Goal: Information Seeking & Learning: Learn about a topic

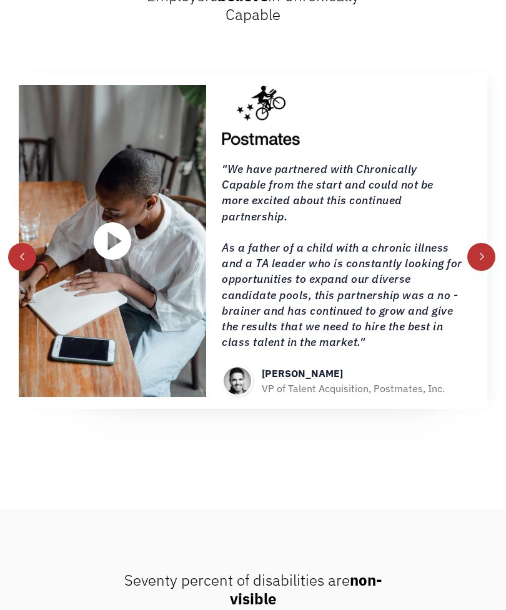
scroll to position [1632, 0]
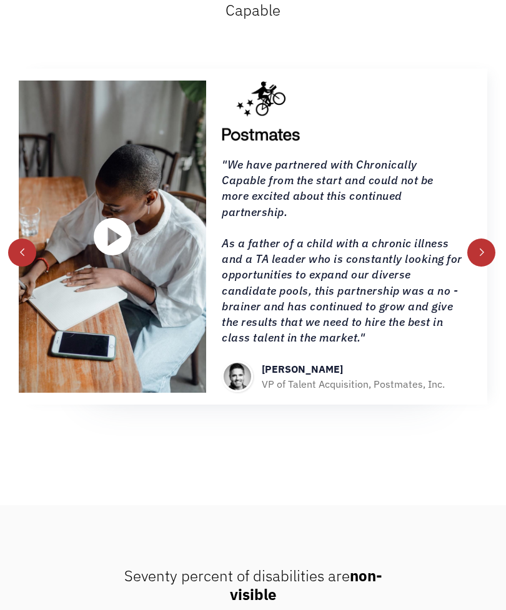
click at [476, 267] on div "next slide" at bounding box center [481, 252] width 28 height 28
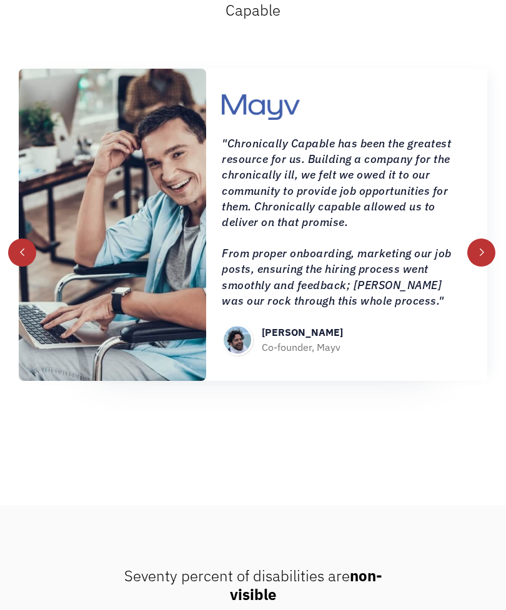
click at [481, 257] on div "next slide" at bounding box center [481, 252] width 9 height 9
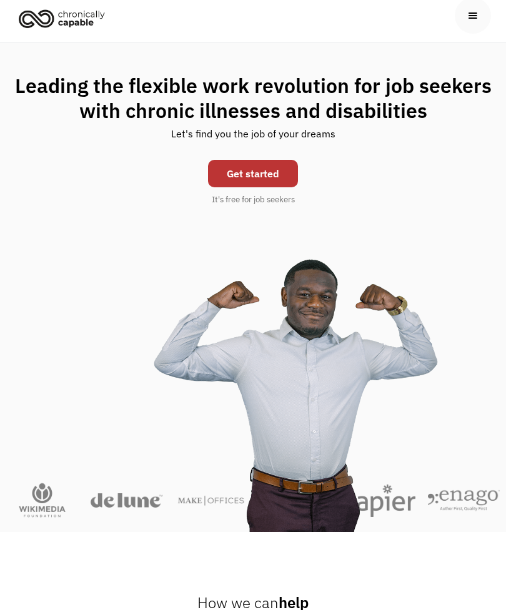
scroll to position [0, 0]
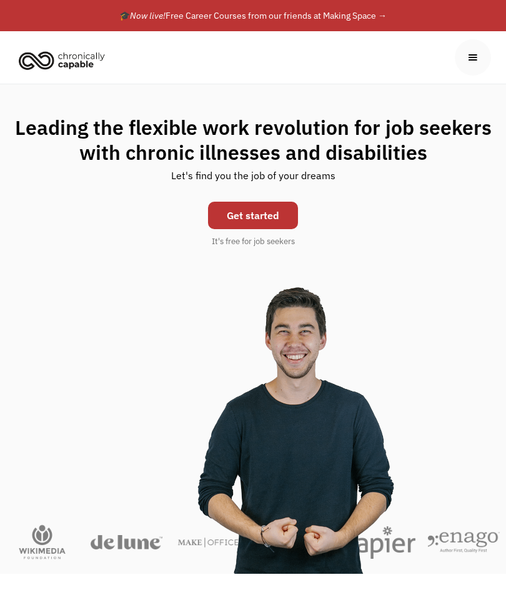
click at [478, 47] on div "menu" at bounding box center [472, 57] width 36 height 36
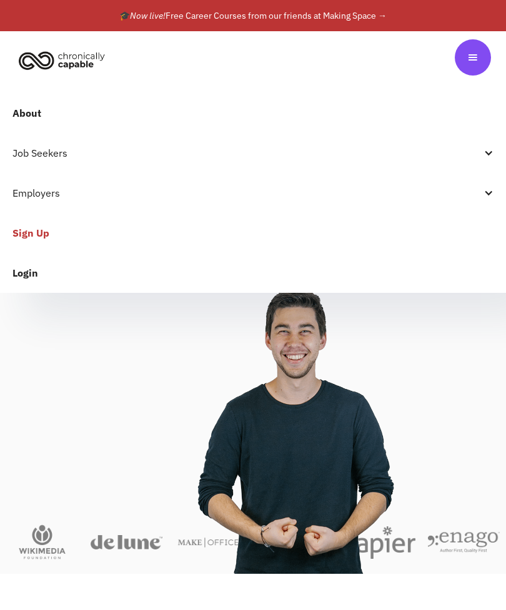
click at [24, 155] on div "Job Seekers" at bounding box center [246, 152] width 468 height 15
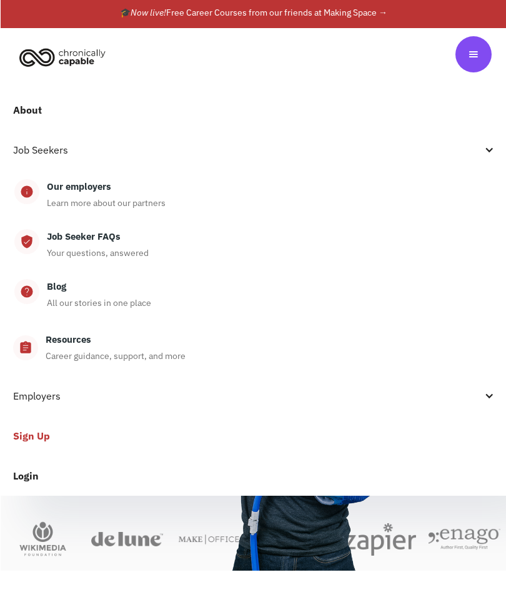
scroll to position [4, 0]
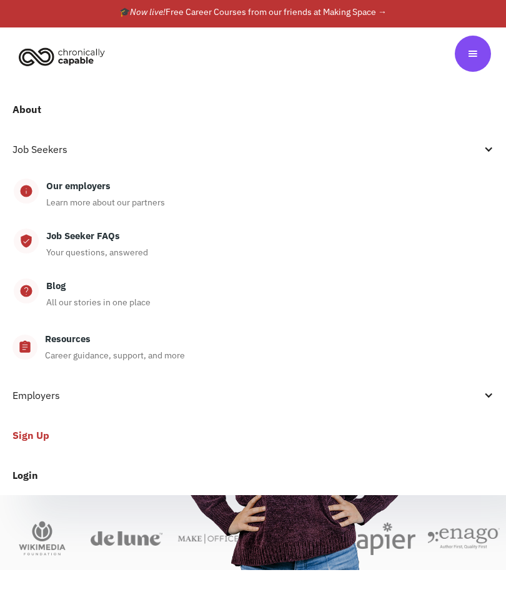
click at [23, 147] on div "Job Seekers" at bounding box center [246, 149] width 468 height 15
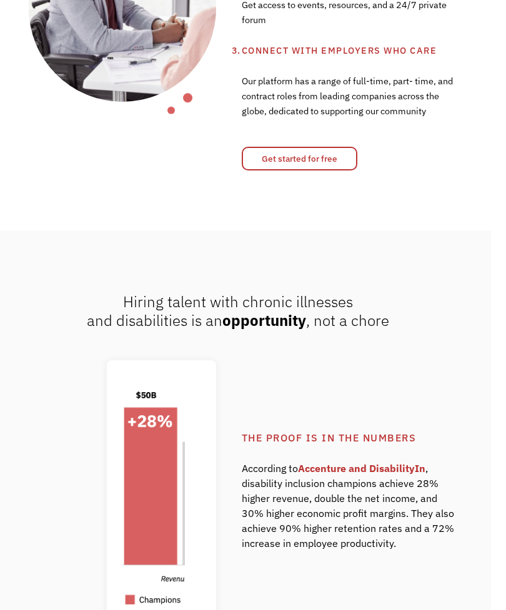
scroll to position [856, 15]
click at [275, 170] on link "Get started for free" at bounding box center [299, 159] width 115 height 24
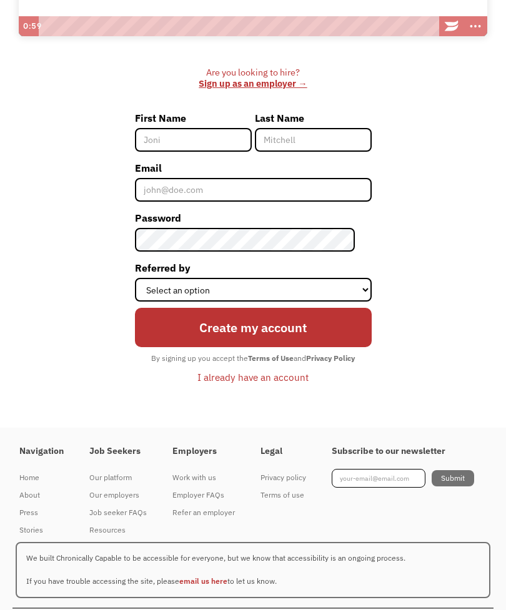
scroll to position [367, 0]
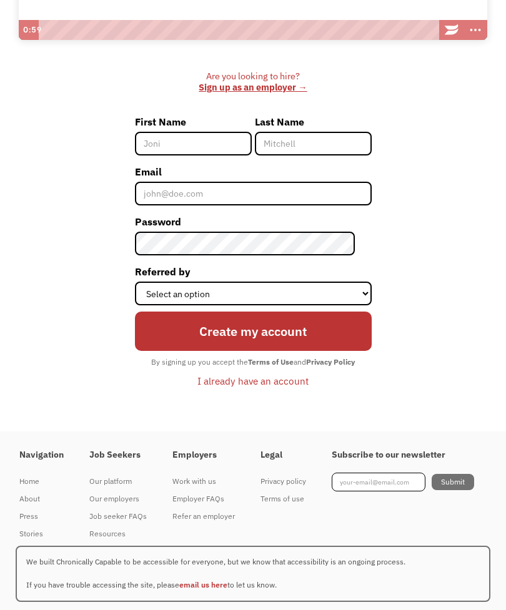
click at [132, 524] on div "Job seeker FAQs" at bounding box center [117, 516] width 57 height 15
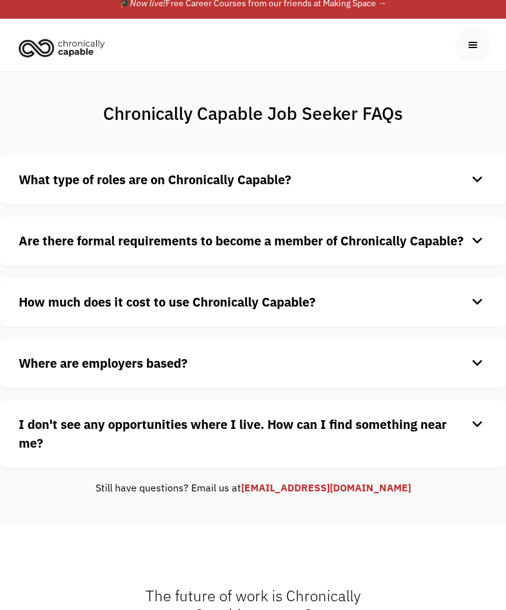
scroll to position [26, 0]
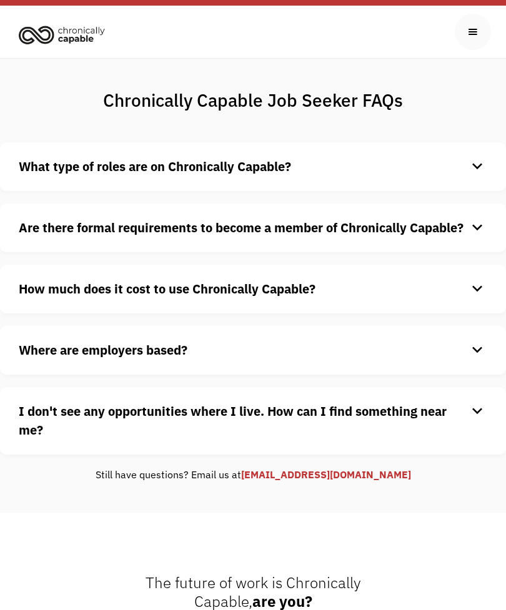
click at [65, 175] on strong "What type of roles are on Chronically Capable?" at bounding box center [155, 166] width 272 height 17
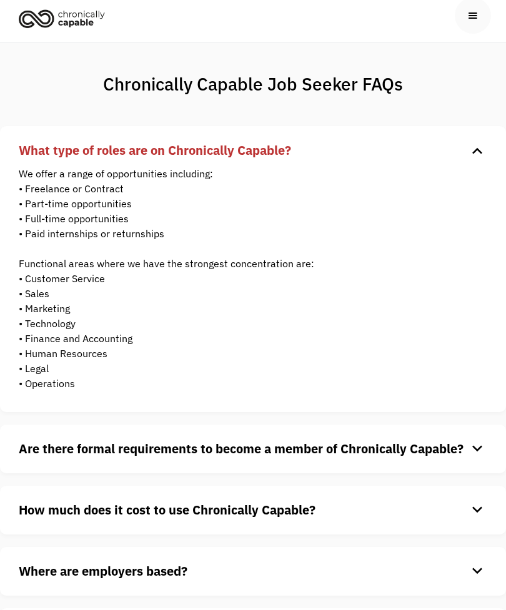
scroll to position [41, 0]
